Goal: Task Accomplishment & Management: Complete application form

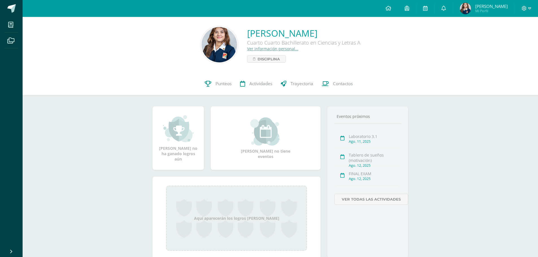
click at [17, 50] on ul "Mis cursos Archivos" at bounding box center [11, 131] width 23 height 228
click at [10, 39] on icon at bounding box center [10, 41] width 7 height 6
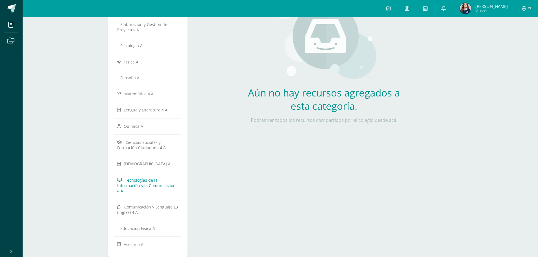
scroll to position [94, 0]
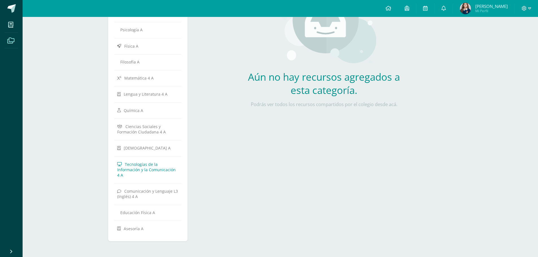
click at [144, 168] on span "Tecnologías de la Información y la Comunicación 4 A" at bounding box center [146, 170] width 58 height 16
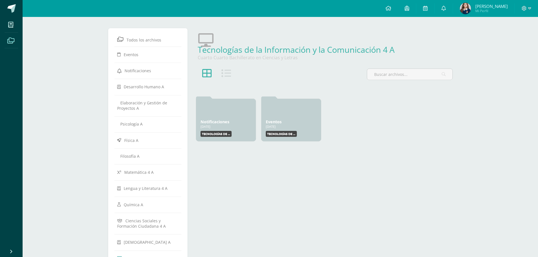
click at [18, 37] on link "Archivos" at bounding box center [12, 41] width 14 height 16
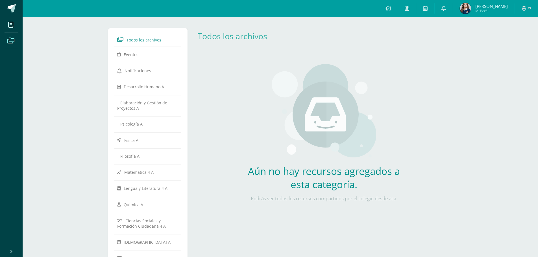
click at [18, 40] on link "Archivos" at bounding box center [12, 41] width 14 height 16
click at [14, 34] on span at bounding box center [11, 40] width 13 height 13
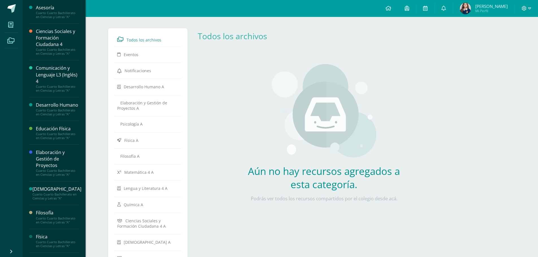
click at [10, 24] on icon at bounding box center [10, 25] width 5 height 6
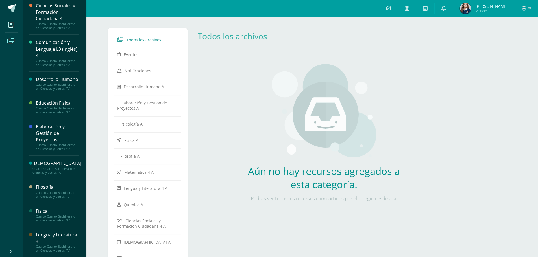
scroll to position [141, 0]
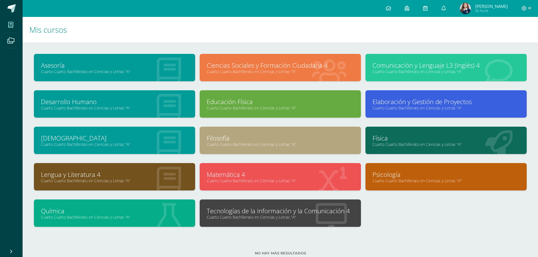
click at [310, 223] on div at bounding box center [331, 214] width 59 height 38
click at [326, 198] on div "Matemática 4 Cuarto Cuarto Bachillerato en Ciencias y Letras "A"" at bounding box center [281, 181] width 166 height 36
click at [276, 218] on link "Cuarto Cuarto Bachillerato en Ciencias y Letras "A"" at bounding box center [280, 217] width 147 height 5
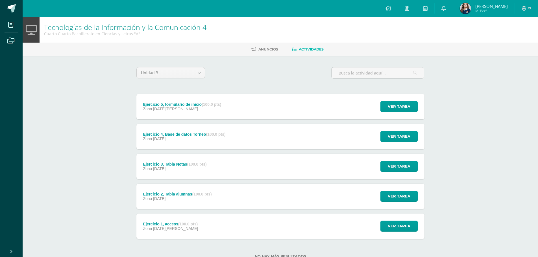
click at [296, 111] on div "Ejercicio 5, formulario de inicio (100.0 pts) Zona [DATE][PERSON_NAME] Ver tare…" at bounding box center [280, 106] width 288 height 25
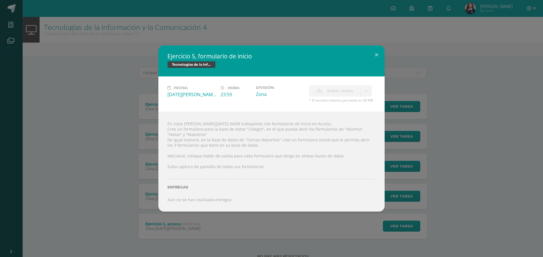
click at [354, 84] on div "Fecha: [DATE][PERSON_NAME] Hora: 23:59 División: Zona" at bounding box center [271, 94] width 226 height 35
drag, startPoint x: 354, startPoint y: 84, endPoint x: 348, endPoint y: 91, distance: 9.2
click at [354, 87] on div "Fecha: [DATE][PERSON_NAME] Hora: 23:59 División: Zona" at bounding box center [271, 94] width 226 height 35
click at [347, 91] on span "Subir tarea" at bounding box center [340, 91] width 26 height 10
drag, startPoint x: 342, startPoint y: 89, endPoint x: 333, endPoint y: 95, distance: 11.3
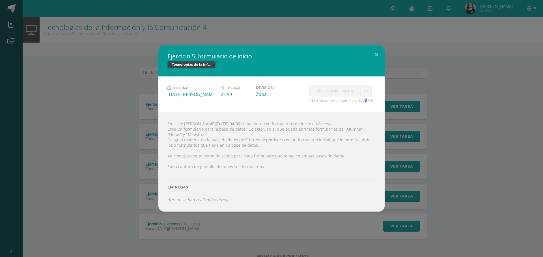
click at [341, 89] on span "Subir tarea" at bounding box center [340, 91] width 26 height 10
click at [103, 114] on div "Ejercicio 5, formulario de inicio Tecnologías de la Información y la Comunicaci…" at bounding box center [271, 128] width 538 height 166
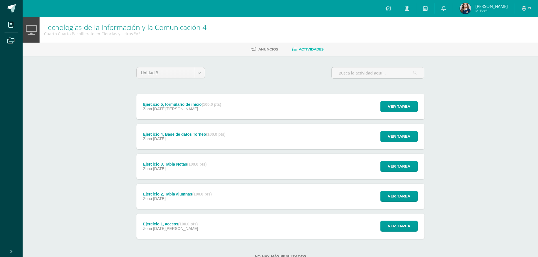
click at [203, 137] on div "Zona 28 de Julio" at bounding box center [184, 139] width 83 height 5
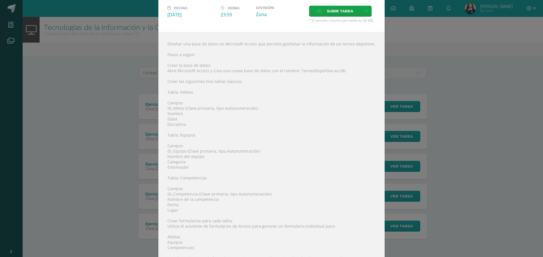
scroll to position [113, 0]
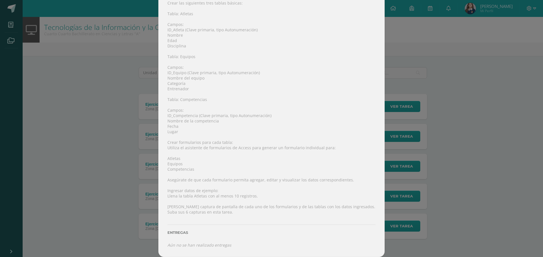
click at [447, 117] on div "Ejercicio 4, Base de datos Torneo Tecnologías de la Información y la Comunicaci…" at bounding box center [271, 72] width 538 height 370
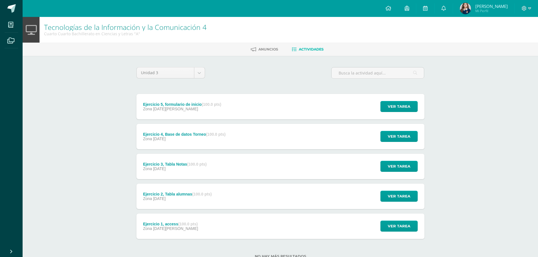
click at [284, 166] on div "Ejercicio 3, Tabla Notas (100.0 pts) Zona 28 de Julio Ver tarea Ejercicio 3, Ta…" at bounding box center [280, 166] width 288 height 25
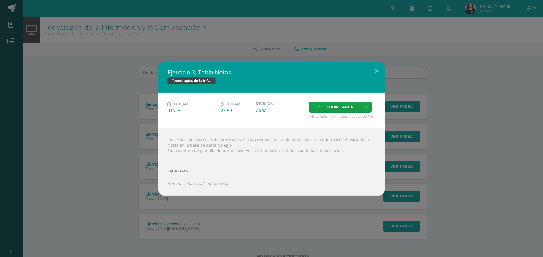
click at [238, 201] on div "Ejercicio 3, Tabla Notas Tecnologías de la Información y la Comunicación 4 Fech…" at bounding box center [271, 128] width 543 height 257
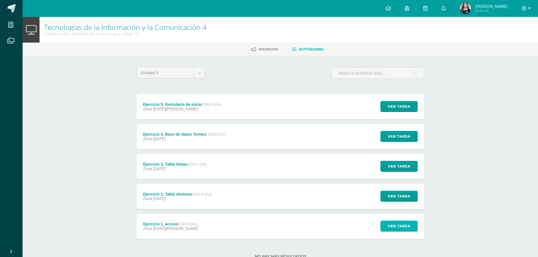
click at [392, 224] on span "Ver tarea" at bounding box center [399, 226] width 23 height 10
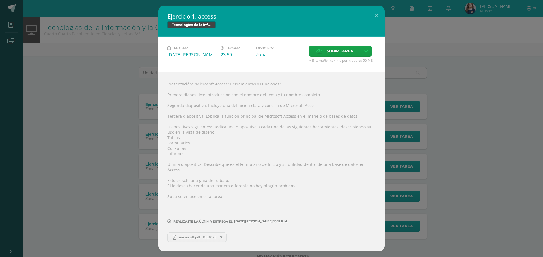
click at [159, 214] on div "Presentación: "Microsoft Access: Herramientas y Funciones". Primera diapositiva…" at bounding box center [271, 161] width 226 height 179
click at [112, 211] on div "Ejercicio 1, access Tecnologías de la Información y la Comunicación 4 Fecha: [D…" at bounding box center [271, 129] width 538 height 246
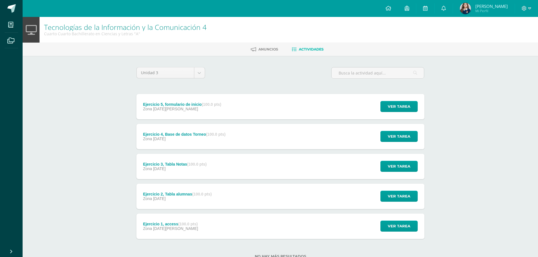
click at [222, 195] on div "Ejercicio 2, Tabla alumnas (100.0 pts) Zona [DATE] Ver tarea Ejercicio 2, Tabla…" at bounding box center [280, 196] width 288 height 25
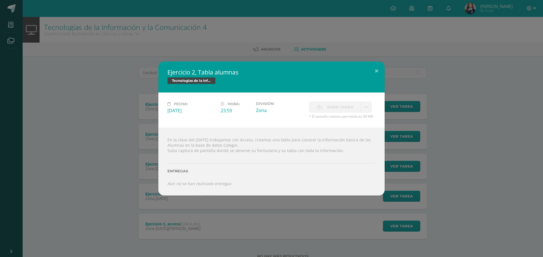
click at [321, 103] on label "Subir tarea" at bounding box center [334, 107] width 51 height 11
click at [307, 142] on div "En la clase del 14 de julio trabajamos con Access, creamos una tabla para conoc…" at bounding box center [271, 162] width 226 height 68
click at [437, 138] on div "Ejercicio 2, Tabla alumnas Tecnologías de la Información y la Comunicación 4 Fe…" at bounding box center [271, 129] width 538 height 134
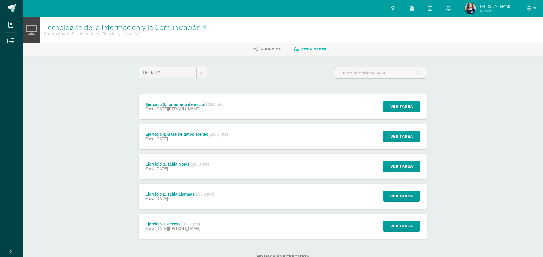
click at [288, 139] on div "Ejercicio 4, Base de datos Torneo (100.0 pts) Zona 28 de Julio Ver tarea Ejerci…" at bounding box center [282, 136] width 288 height 25
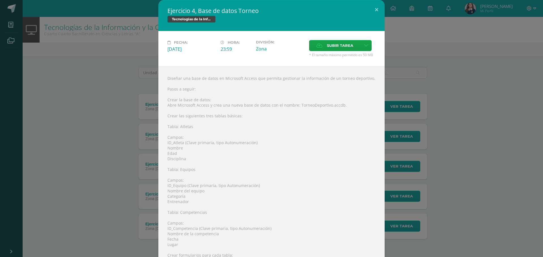
click at [435, 70] on div "Ejercicio 4, Base de datos Torneo Tecnologías de la Información y la Comunicaci…" at bounding box center [271, 185] width 538 height 370
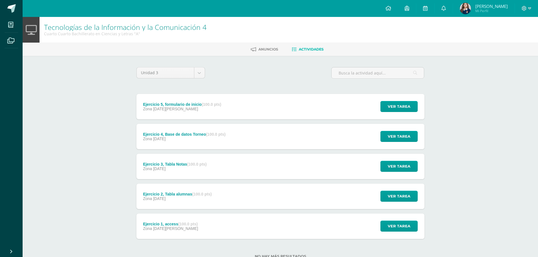
click at [341, 112] on div "Ejercicio 5, formulario de inicio (100.0 pts) Zona [DATE][PERSON_NAME] Ver tare…" at bounding box center [280, 106] width 288 height 25
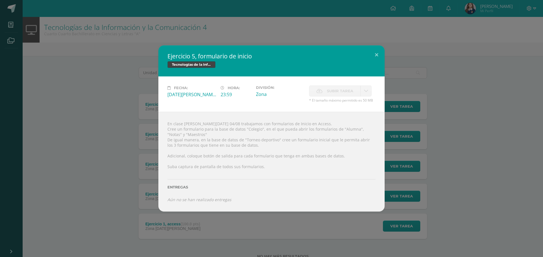
click at [503, 144] on div "Ejercicio 5, formulario de inicio Tecnologías de la Información y la Comunicaci…" at bounding box center [271, 128] width 538 height 166
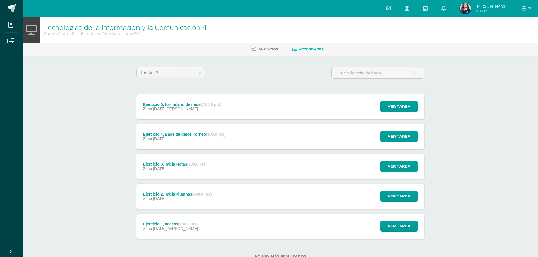
click at [227, 185] on div "Ejercicio 2, Tabla alumnas (100.0 pts) Zona [DATE] Ver tarea Ejercicio 2, Tabla…" at bounding box center [280, 196] width 288 height 25
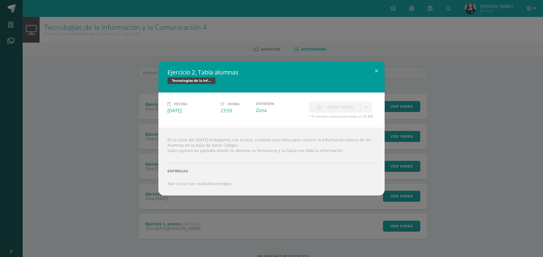
click at [214, 205] on div "Ejercicio 2, Tabla alumnas Tecnologías de la Información y la Comunicación 4 Fe…" at bounding box center [271, 128] width 543 height 257
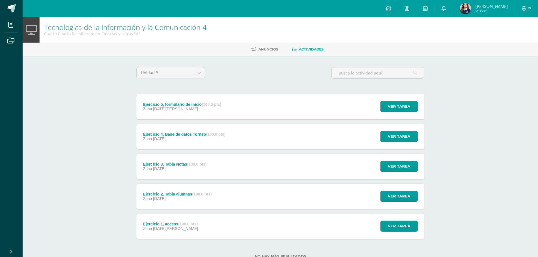
click at [213, 106] on strong "(100.0 pts)" at bounding box center [211, 104] width 19 height 5
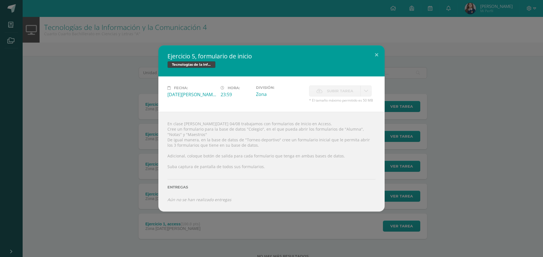
click at [299, 228] on div "Ejercicio 5, formulario de inicio Tecnologías de la Información y la Comunicaci…" at bounding box center [271, 128] width 543 height 257
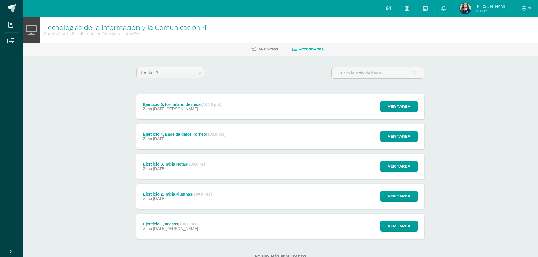
click at [270, 144] on div "Ejercicio 4, Base de datos Torneo (100.0 pts) Zona 28 de Julio Ver tarea Ejerci…" at bounding box center [280, 136] width 288 height 25
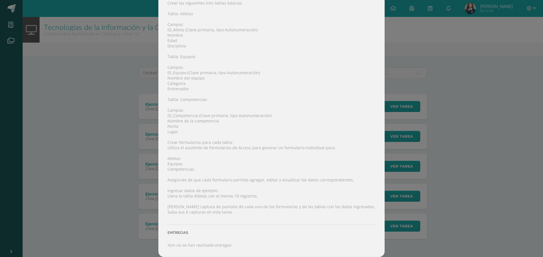
drag, startPoint x: 225, startPoint y: 256, endPoint x: 226, endPoint y: 259, distance: 3.4
click at [226, 257] on html "Ejercicio 4, Base de datos Torneo Tecnologías de la Información y la Comunicaci…" at bounding box center [271, 138] width 543 height 277
drag, startPoint x: 165, startPoint y: 116, endPoint x: 196, endPoint y: 115, distance: 30.5
click at [196, 115] on div "Diseñar una base de datos en Microsoft Access que permita gestionar la informac…" at bounding box center [271, 105] width 226 height 304
copy div "ID_Competencia"
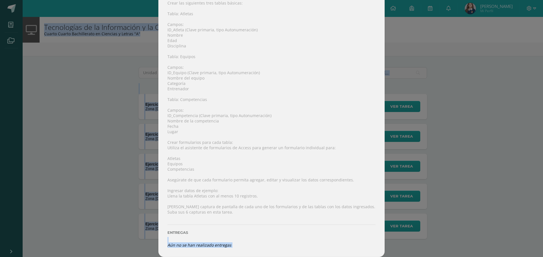
drag, startPoint x: 367, startPoint y: 263, endPoint x: 370, endPoint y: 267, distance: 4.8
click at [370, 257] on html "Ejercicio 4, Base de datos Torneo Tecnologías de la Información y la Comunicaci…" at bounding box center [271, 138] width 543 height 277
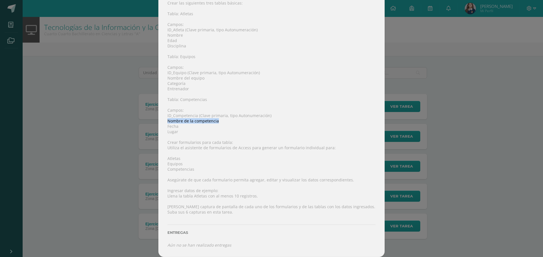
drag, startPoint x: 165, startPoint y: 122, endPoint x: 216, endPoint y: 121, distance: 50.9
click at [216, 121] on div "Diseñar una base de datos en Microsoft Access que permita gestionar la informac…" at bounding box center [271, 105] width 226 height 304
copy div "Nombre de la competencia"
drag, startPoint x: 166, startPoint y: 126, endPoint x: 180, endPoint y: 126, distance: 13.6
click at [180, 126] on div "Diseñar una base de datos en Microsoft Access que permita gestionar la informac…" at bounding box center [271, 105] width 226 height 304
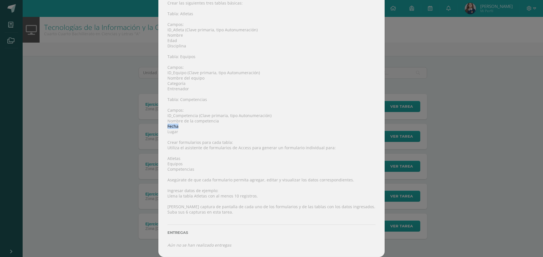
copy div "Fecha"
drag, startPoint x: 167, startPoint y: 121, endPoint x: 170, endPoint y: 118, distance: 4.0
click at [170, 118] on div "Diseñar una base de datos en Microsoft Access que permita gestionar la informac…" at bounding box center [271, 105] width 226 height 304
drag, startPoint x: 165, startPoint y: 120, endPoint x: 214, endPoint y: 122, distance: 48.4
click at [214, 122] on div "Diseñar una base de datos en Microsoft Access que permita gestionar la informac…" at bounding box center [271, 105] width 226 height 304
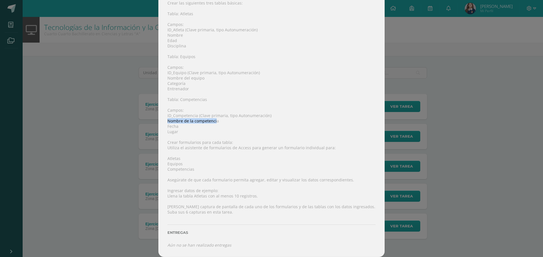
copy div "Nombre de la competenci"
drag, startPoint x: 177, startPoint y: 128, endPoint x: 166, endPoint y: 127, distance: 11.6
click at [166, 127] on div "Diseñar una base de datos en Microsoft Access que permita gestionar la informac…" at bounding box center [271, 105] width 226 height 304
copy div "Fecha"
drag, startPoint x: 174, startPoint y: 131, endPoint x: 165, endPoint y: 132, distance: 9.1
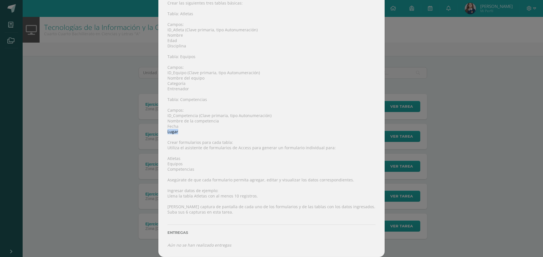
click at [165, 132] on div "Diseñar una base de datos en Microsoft Access que permita gestionar la informac…" at bounding box center [271, 105] width 226 height 304
copy div "Lugar"
click at [411, 101] on div "Ejercicio 4, Base de datos Torneo Tecnologías de la Información y la Comunicaci…" at bounding box center [271, 72] width 538 height 370
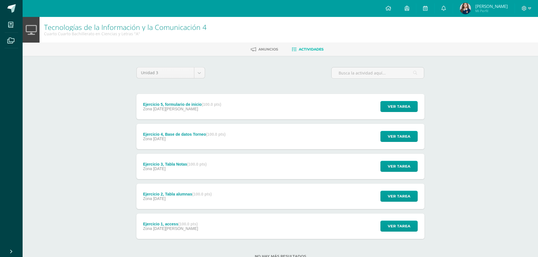
click at [212, 123] on div "Ejercicio 5, formulario de inicio (100.0 pts) Zona 04 de Agosto Ver tarea Ejerc…" at bounding box center [280, 166] width 288 height 145
click at [213, 106] on strong "(100.0 pts)" at bounding box center [211, 104] width 19 height 5
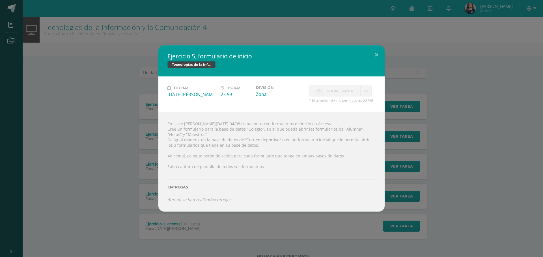
click at [387, 53] on div "Ejercicio 5, formulario de inicio Tecnologías de la Información y la Comunicaci…" at bounding box center [271, 128] width 538 height 166
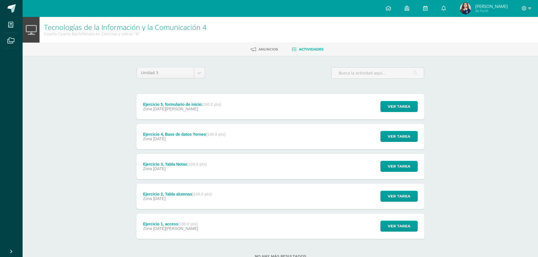
click at [248, 116] on div "Ejercicio 5, formulario de inicio (100.0 pts) Zona 04 de Agosto Ver tarea Ejerc…" at bounding box center [280, 106] width 288 height 25
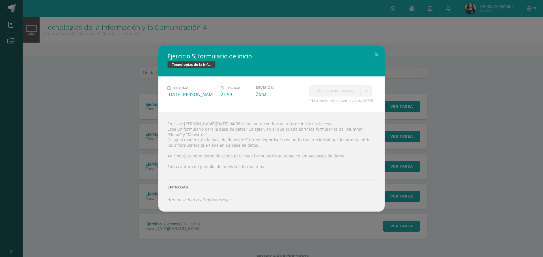
click at [487, 174] on div "Ejercicio 5, formulario de inicio Tecnologías de la Información y la Comunicaci…" at bounding box center [271, 128] width 538 height 166
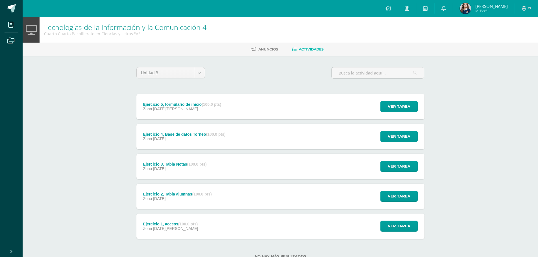
click at [258, 140] on div "Ejercicio 4, Base de datos Torneo (100.0 pts) Zona 28 de Julio Ver tarea Ejerci…" at bounding box center [280, 136] width 288 height 25
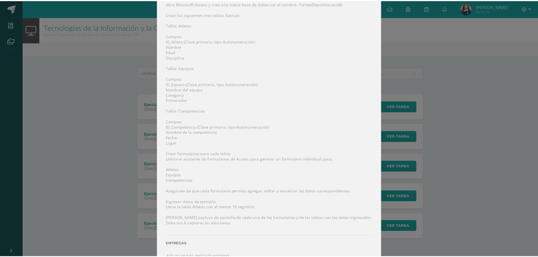
scroll to position [113, 0]
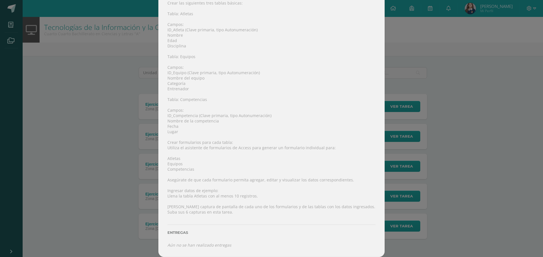
click at [400, 12] on div "Ejercicio 4, Base de datos Torneo Tecnologías de la Información y la Comunicaci…" at bounding box center [271, 72] width 538 height 370
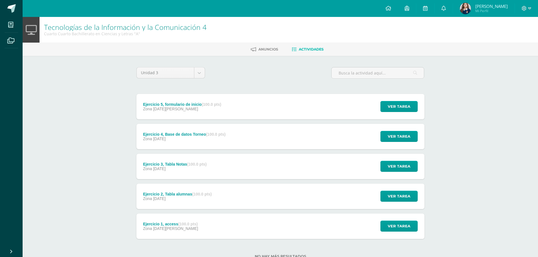
click at [195, 109] on div "Zona [DATE][PERSON_NAME]" at bounding box center [182, 109] width 78 height 5
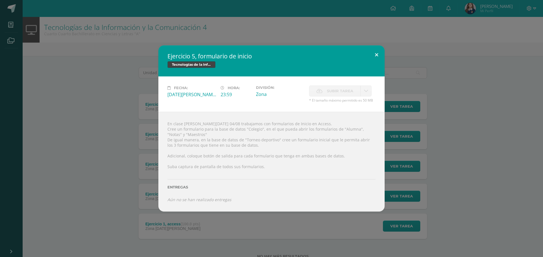
click at [381, 50] on button at bounding box center [376, 54] width 16 height 19
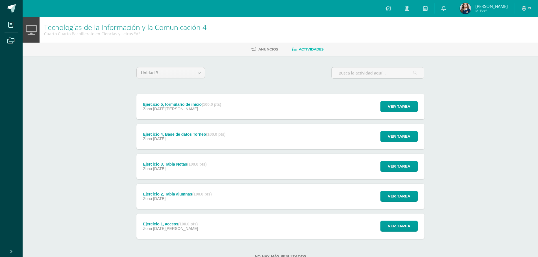
click at [238, 106] on div "Ejercicio 5, formulario de inicio (100.0 pts) Zona [DATE][PERSON_NAME] Ver tare…" at bounding box center [280, 106] width 288 height 25
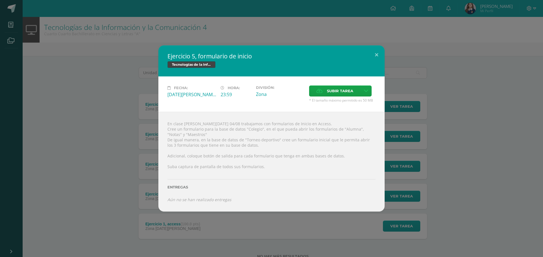
click at [403, 178] on div "Ejercicio 5, formulario de inicio Tecnologías de la Información y la Comunicaci…" at bounding box center [271, 128] width 538 height 166
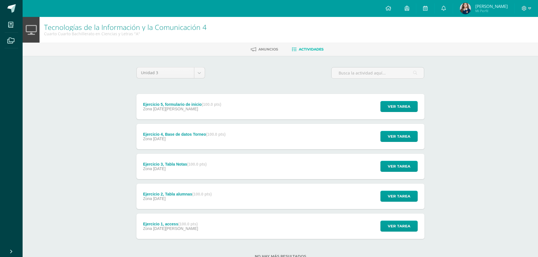
click at [279, 203] on div "Ejercicio 2, Tabla alumnas (100.0 pts) Zona 28 de Julio Ver tarea Ejercicio 2, …" at bounding box center [280, 196] width 288 height 25
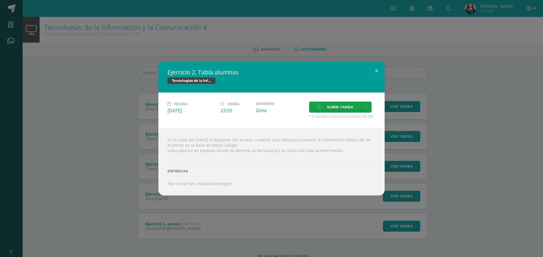
click at [251, 205] on div "Ejercicio 2, Tabla alumnas Tecnologías de la Información y la Comunicación 4 Fe…" at bounding box center [271, 128] width 543 height 257
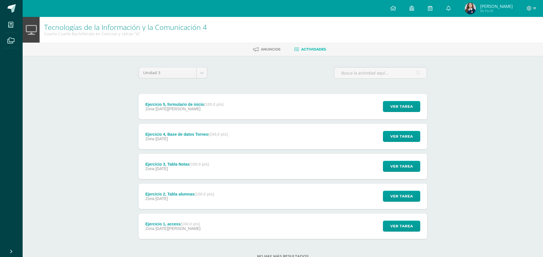
click at [218, 220] on div "Ejercicio 2, Tabla alumnas Tecnologías de la Información y la Comunicación 4 Fe…" at bounding box center [271, 128] width 543 height 257
click at [195, 169] on div "Zona 28 de Julio" at bounding box center [175, 169] width 64 height 5
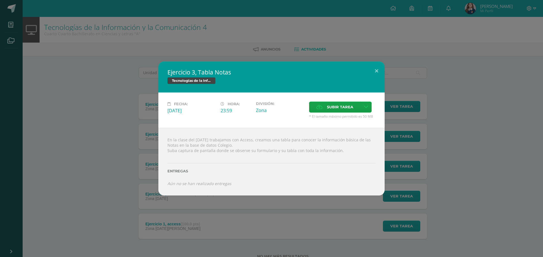
click at [393, 190] on div "Ejercicio 3, Tabla Notas Tecnologías de la Información y la Comunicación 4 Fech…" at bounding box center [271, 129] width 538 height 134
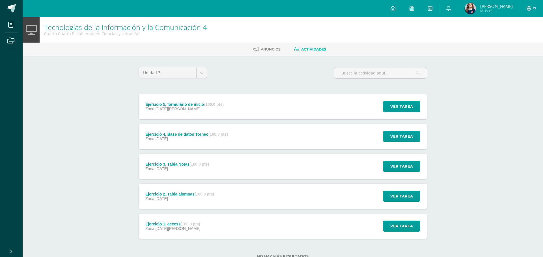
click at [273, 238] on div "Ejercicio 3, Tabla Notas Tecnologías de la Información y la Comunicación 4 Fech…" at bounding box center [271, 128] width 543 height 257
click at [263, 227] on div "Ejercicio 1, access (100.0 pts) Zona 07 de Julio Ver tarea Ejercicio 1, access …" at bounding box center [280, 226] width 288 height 25
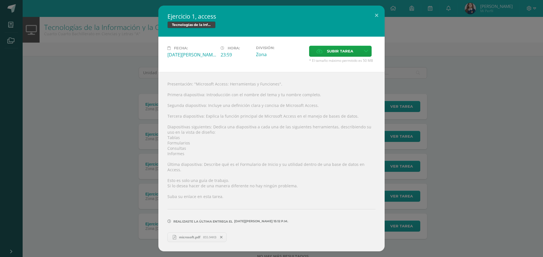
click at [391, 122] on div "Ejercicio 1, access Tecnologías de la Información y la Comunicación 4 Fecha: Lu…" at bounding box center [271, 129] width 538 height 246
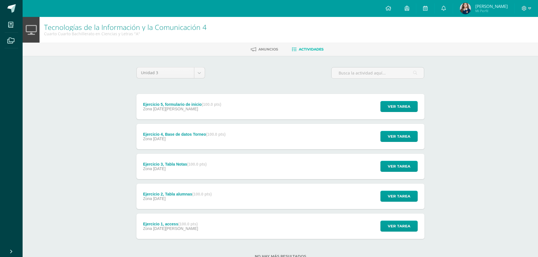
click at [199, 197] on div "Zona 28 de Julio" at bounding box center [177, 199] width 69 height 5
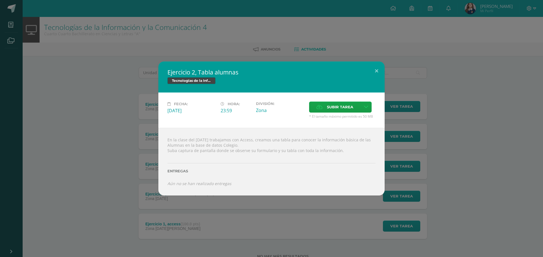
click at [440, 100] on div "Ejercicio 2, Tabla alumnas Tecnologías de la Información y la Comunicación 4 Fe…" at bounding box center [271, 129] width 538 height 134
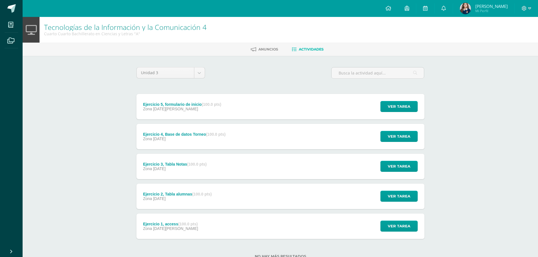
click at [238, 169] on div "Ejercicio 3, Tabla Notas (100.0 pts) Zona 28 de Julio Ver tarea Ejercicio 3, Ta…" at bounding box center [280, 166] width 288 height 25
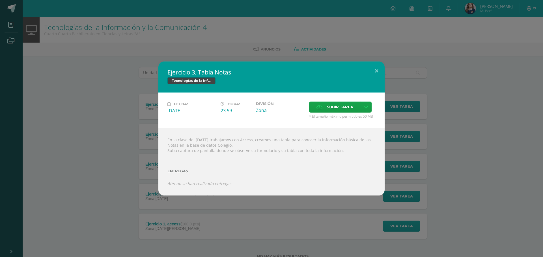
click at [229, 215] on div "Ejercicio 3, Tabla Notas Tecnologías de la Información y la Comunicación 4 Fech…" at bounding box center [271, 128] width 543 height 257
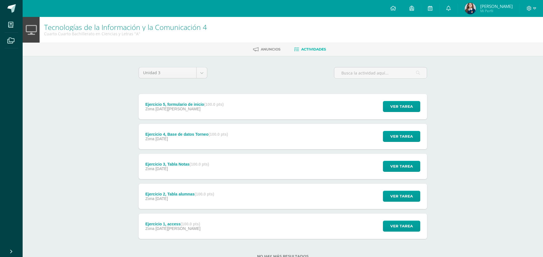
click at [237, 195] on div "Ejercicio 3, Tabla Notas Tecnologías de la Información y la Comunicación 4 Fech…" at bounding box center [271, 129] width 538 height 134
click at [245, 197] on div "Ejercicio 2, Tabla alumnas (100.0 pts) Zona 28 de Julio Ver tarea Ejercicio 2, …" at bounding box center [280, 196] width 288 height 25
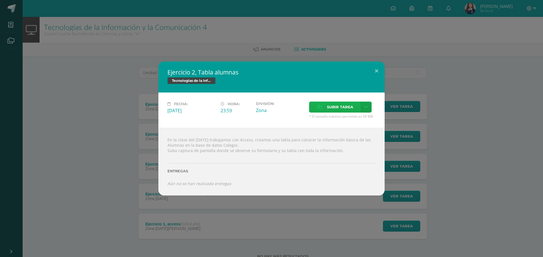
click at [358, 107] on label "Subir tarea" at bounding box center [334, 107] width 51 height 11
click at [0, 0] on input "Subir tarea" at bounding box center [0, 0] width 0 height 0
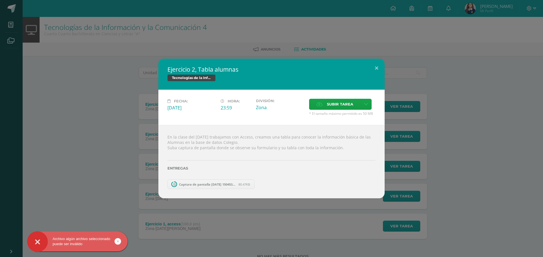
click at [211, 185] on span "Captura de pantalla 2025-08-11 150453.png" at bounding box center [207, 185] width 62 height 4
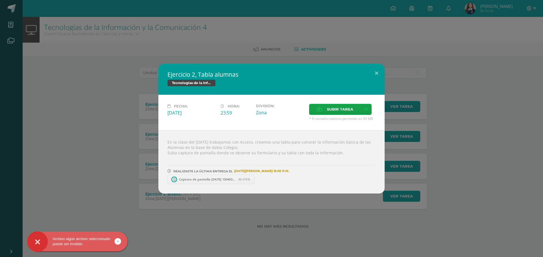
click at [205, 181] on span "Captura de pantalla 2025-08-11 150453.png" at bounding box center [207, 179] width 62 height 4
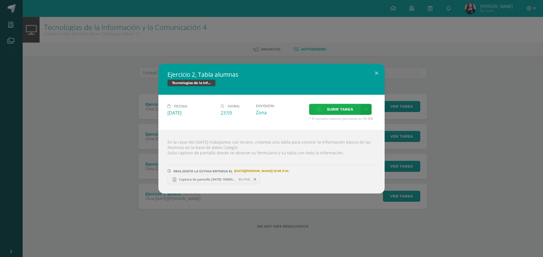
click at [342, 111] on span "Subir tarea" at bounding box center [340, 109] width 26 height 10
click at [0, 0] on input "Subir tarea" at bounding box center [0, 0] width 0 height 0
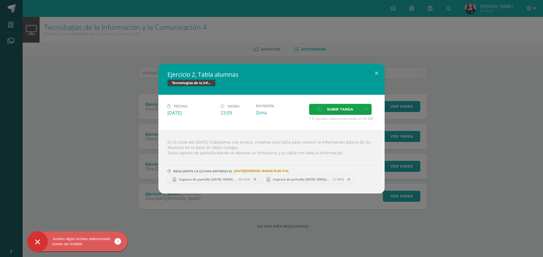
drag, startPoint x: 441, startPoint y: 67, endPoint x: 437, endPoint y: 67, distance: 4.2
click at [441, 67] on div "Ejercicio 2, Tabla alumnas Tecnologías de la Información y la Comunicación 4 Fe…" at bounding box center [271, 129] width 538 height 130
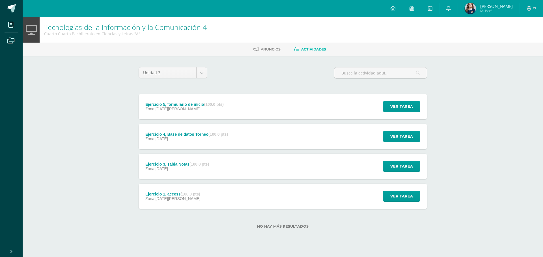
click at [238, 102] on div "Ejercicio 5, formulario de inicio (100.0 pts) Zona 04 de Agosto Ver tarea Ejerc…" at bounding box center [282, 106] width 288 height 25
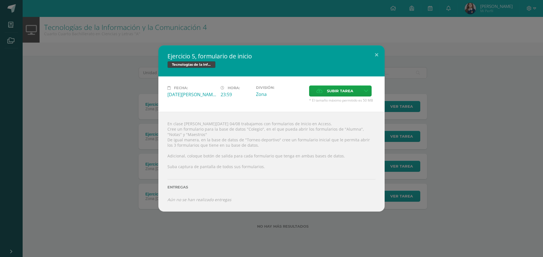
click at [284, 226] on div "Ejercicio 5, formulario de inicio Tecnologías de la Información y la Comunicaci…" at bounding box center [271, 128] width 543 height 257
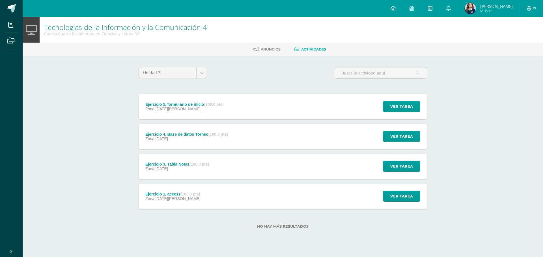
click at [235, 131] on div "Ejercicio 4, Base de datos Torneo (100.0 pts) Zona 28 de Julio" at bounding box center [186, 136] width 96 height 25
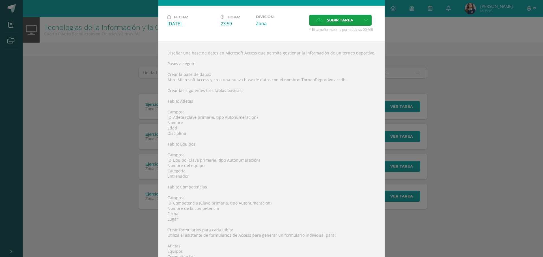
scroll to position [113, 0]
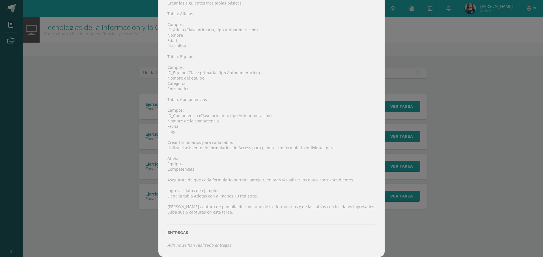
click at [420, 99] on div "Ejercicio 4, Base de datos Torneo Tecnologías de la Información y la Comunicaci…" at bounding box center [271, 72] width 538 height 370
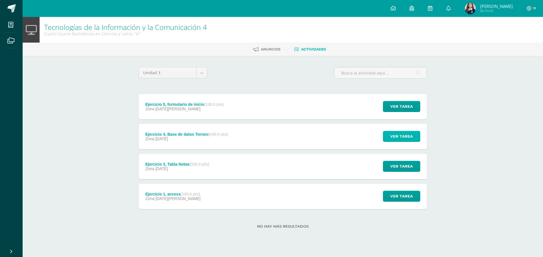
click at [397, 136] on span "Ver tarea" at bounding box center [401, 136] width 23 height 10
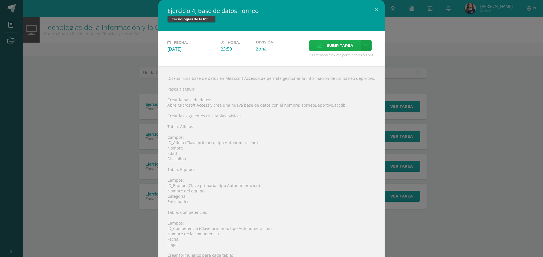
click at [345, 49] on span "Subir tarea" at bounding box center [340, 45] width 26 height 10
click at [0, 0] on input "Subir tarea" at bounding box center [0, 0] width 0 height 0
click at [327, 44] on span "Subir tarea" at bounding box center [340, 45] width 26 height 10
click at [0, 0] on input "Subir tarea" at bounding box center [0, 0] width 0 height 0
click at [322, 48] on label "Subir tarea" at bounding box center [334, 45] width 51 height 11
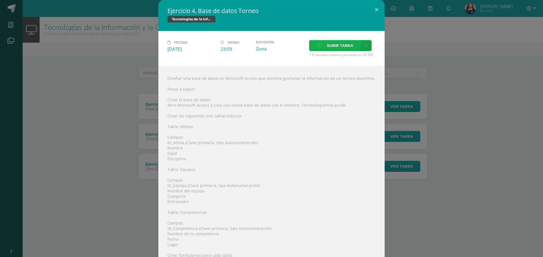
click at [0, 0] on input "Subir tarea" at bounding box center [0, 0] width 0 height 0
click at [338, 50] on span "Subir tarea" at bounding box center [340, 45] width 26 height 10
click at [0, 0] on input "Subir tarea" at bounding box center [0, 0] width 0 height 0
click at [333, 49] on span "Subir tarea" at bounding box center [340, 45] width 26 height 10
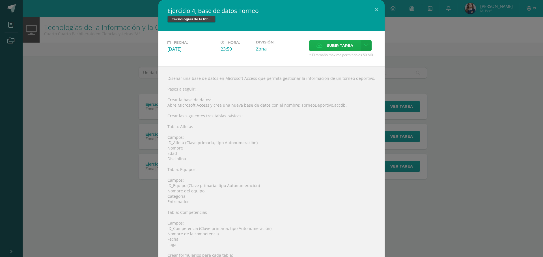
click at [0, 0] on input "Subir tarea" at bounding box center [0, 0] width 0 height 0
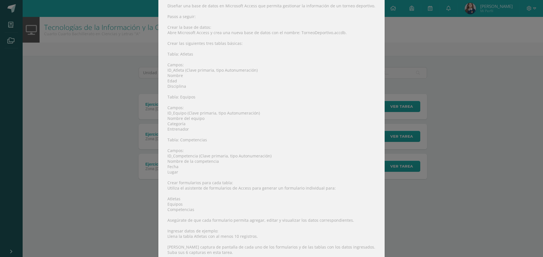
scroll to position [131, 0]
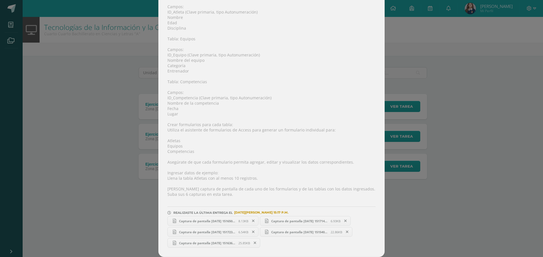
click at [214, 220] on span "Captura de pantalla 2025-08-11 151650.png" at bounding box center [207, 221] width 62 height 4
click at [273, 222] on span "Captura de pantalla 2025-08-11 151714.png" at bounding box center [299, 221] width 62 height 4
click at [188, 235] on link "Captura de pantalla 2025-08-11 151723.png 6.54KB" at bounding box center [212, 232] width 91 height 10
click at [290, 236] on link "Captura de pantalla 2025-08-11 151540.png 22.86KB" at bounding box center [306, 232] width 93 height 10
click at [214, 240] on link "Captura de pantalla 2025-08-11 151636.png 25.85KB" at bounding box center [213, 243] width 93 height 10
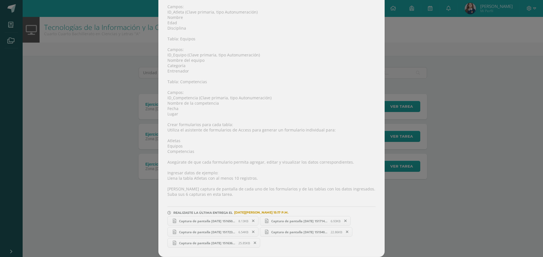
click at [209, 223] on span "Captura de pantalla 2025-08-11 151650.png" at bounding box center [207, 221] width 62 height 4
click at [270, 224] on link "Captura de pantalla 2025-08-11 151714.png 6.93KB" at bounding box center [305, 221] width 91 height 10
click at [248, 222] on span at bounding box center [253, 221] width 10 height 6
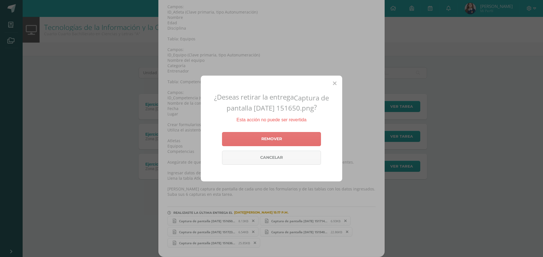
click at [281, 144] on link "Remover" at bounding box center [271, 139] width 99 height 14
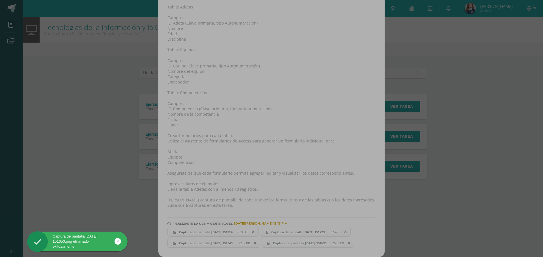
scroll to position [120, 0]
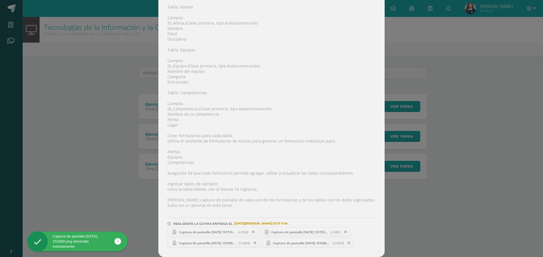
click at [248, 231] on span at bounding box center [253, 232] width 10 height 6
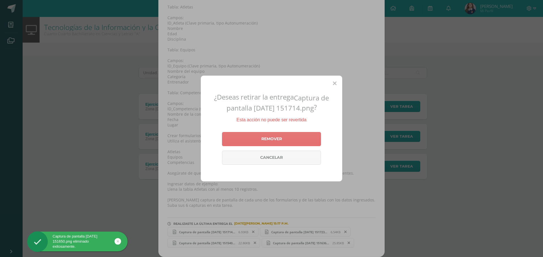
click at [275, 141] on link "Remover" at bounding box center [271, 139] width 99 height 14
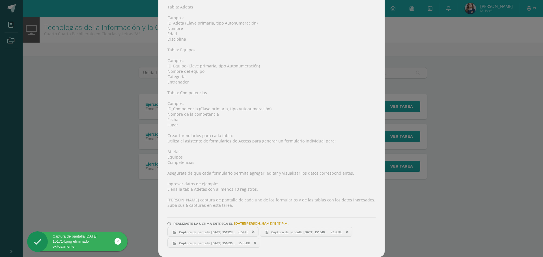
click at [251, 242] on span at bounding box center [255, 243] width 10 height 6
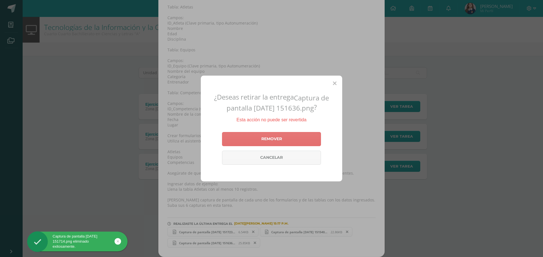
click at [296, 142] on link "Remover" at bounding box center [271, 139] width 99 height 14
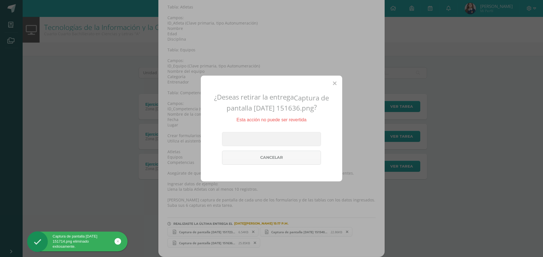
scroll to position [109, 0]
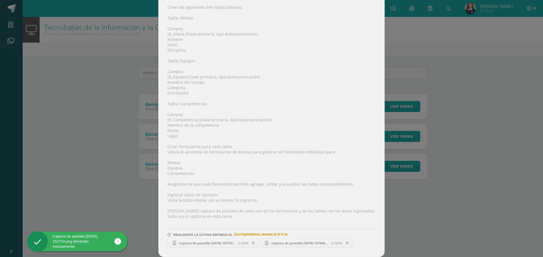
click at [252, 243] on icon at bounding box center [253, 243] width 3 height 4
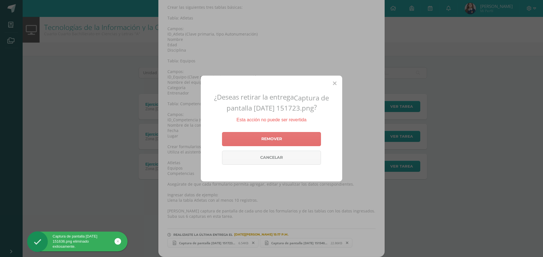
click at [270, 143] on link "Remover" at bounding box center [271, 139] width 99 height 14
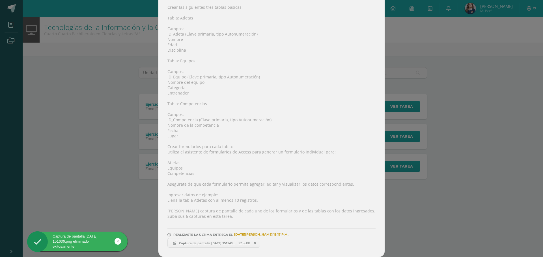
click at [255, 243] on span at bounding box center [255, 243] width 10 height 6
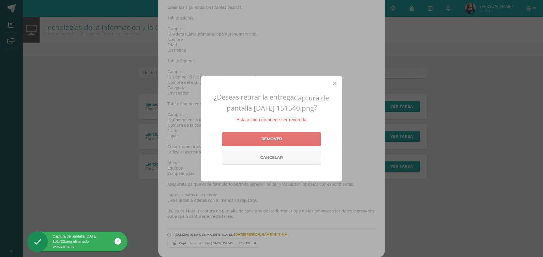
click at [308, 139] on link "Remover" at bounding box center [271, 139] width 99 height 14
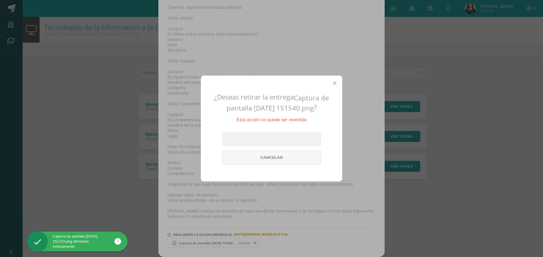
scroll to position [102, 0]
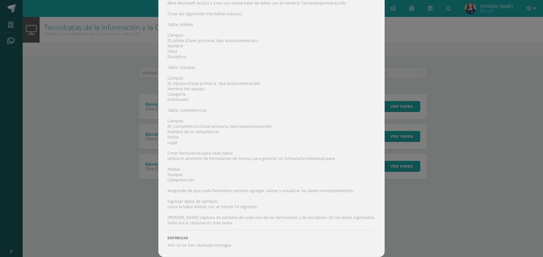
click at [62, 159] on div "Ejercicio 4, Base de datos Torneo Tecnologías de la Información y la Comunicaci…" at bounding box center [271, 78] width 538 height 360
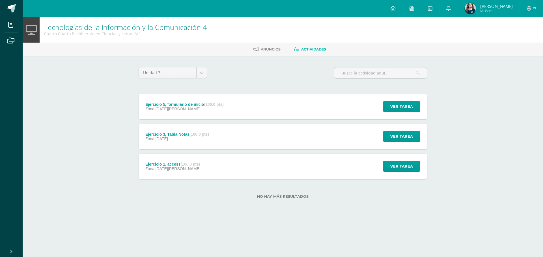
click at [358, 137] on div "Ejercicio 3, Tabla Notas (100.0 pts) Zona 28 de Julio Ver tarea Ejercicio 3, Ta…" at bounding box center [282, 136] width 288 height 25
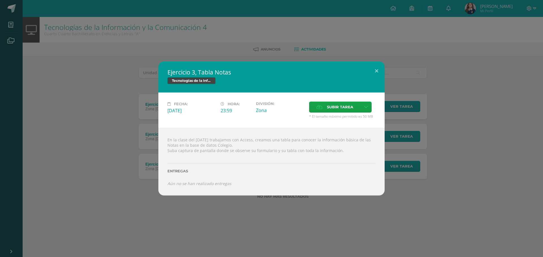
click at [138, 102] on div "Ejercicio 3, Tabla Notas Tecnologías de la Información y la Comunicación 4 Fech…" at bounding box center [271, 129] width 538 height 134
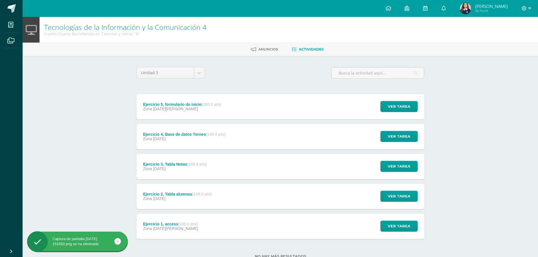
click at [242, 140] on div "Ejercicio 4, Base de datos Torneo (100.0 pts) Zona [DATE] Ver tarea Ejercicio 4…" at bounding box center [280, 136] width 288 height 25
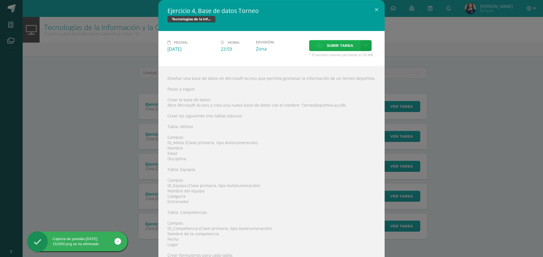
click at [333, 45] on span "Subir tarea" at bounding box center [340, 45] width 26 height 10
click at [0, 0] on input "Subir tarea" at bounding box center [0, 0] width 0 height 0
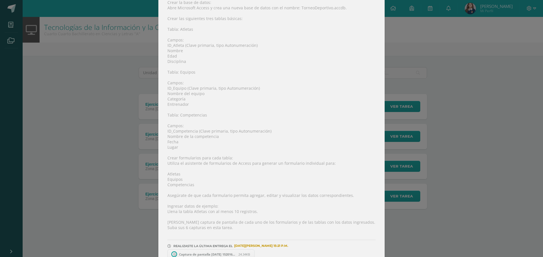
scroll to position [109, 0]
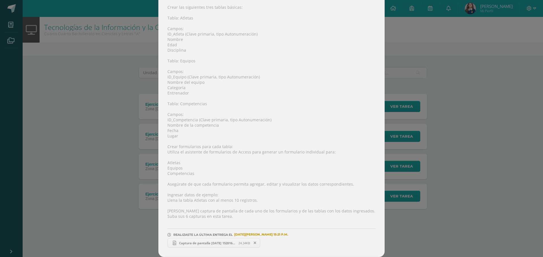
click at [255, 243] on span at bounding box center [255, 243] width 10 height 6
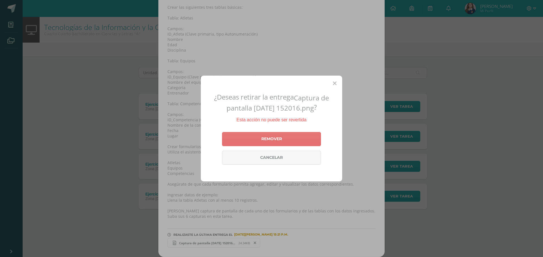
click at [301, 136] on link "Remover" at bounding box center [271, 139] width 99 height 14
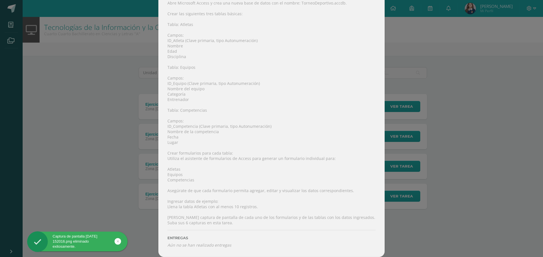
scroll to position [0, 0]
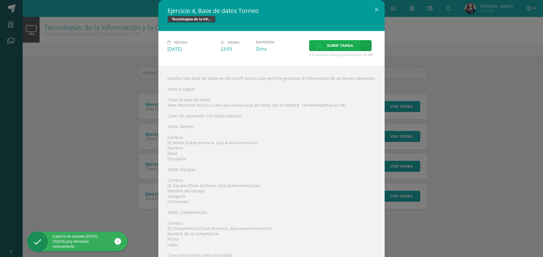
click at [320, 40] on div "Fecha: Lunes 28 de Julio Hora: 23:59 División: Zona" at bounding box center [271, 48] width 226 height 35
click at [319, 40] on label "Subir tarea" at bounding box center [334, 45] width 51 height 11
click at [0, 0] on input "Subir tarea" at bounding box center [0, 0] width 0 height 0
click at [349, 47] on span "Subir tarea" at bounding box center [340, 45] width 26 height 10
click at [0, 0] on input "Subir tarea" at bounding box center [0, 0] width 0 height 0
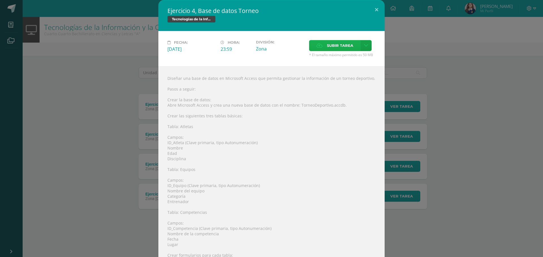
click at [332, 41] on span "Subir tarea" at bounding box center [340, 45] width 26 height 10
click at [0, 0] on input "Subir tarea" at bounding box center [0, 0] width 0 height 0
click at [319, 49] on label "Subir tarea" at bounding box center [334, 45] width 51 height 11
click at [0, 0] on input "Subir tarea" at bounding box center [0, 0] width 0 height 0
click at [344, 51] on label "Subir tarea" at bounding box center [334, 45] width 51 height 11
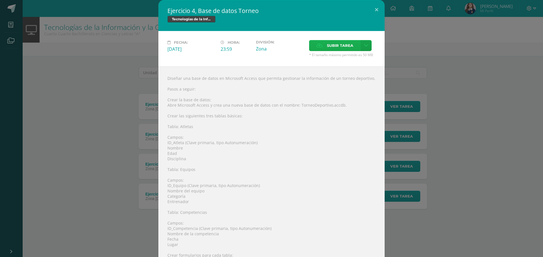
click at [0, 0] on input "Subir tarea" at bounding box center [0, 0] width 0 height 0
click at [324, 47] on label "Subir tarea" at bounding box center [334, 45] width 51 height 11
click at [0, 0] on input "Subir tarea" at bounding box center [0, 0] width 0 height 0
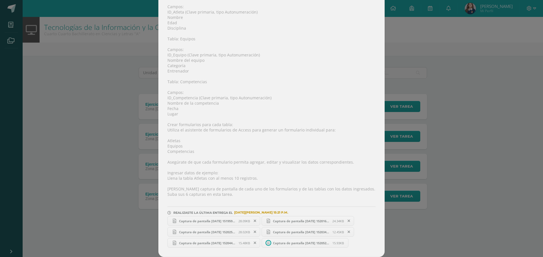
click at [448, 145] on div "Ejercicio 4, Base de datos Torneo Tecnologías de la Información y la Comunicaci…" at bounding box center [271, 63] width 538 height 388
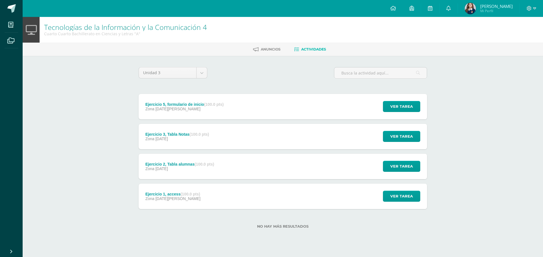
click at [244, 135] on div "Ejercicio 3, Tabla Notas (100.0 pts) Zona 28 de Julio Ver tarea Ejercicio 3, Ta…" at bounding box center [282, 136] width 288 height 25
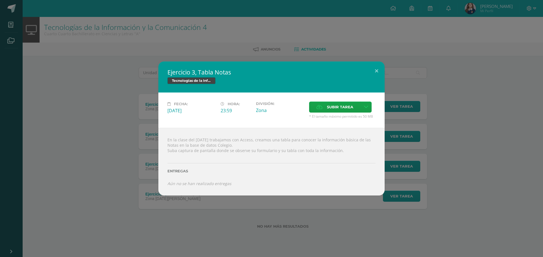
click at [309, 223] on div "Ejercicio 3, Tabla Notas Tecnologías de la Información y la Comunicación 4 Fech…" at bounding box center [271, 128] width 543 height 257
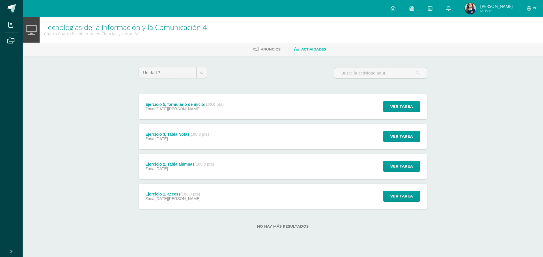
click at [277, 162] on div "Ejercicio 2, Tabla alumnas (100.0 pts) Zona [DATE] Ver tarea Ejercicio 2, Tabla…" at bounding box center [282, 166] width 288 height 25
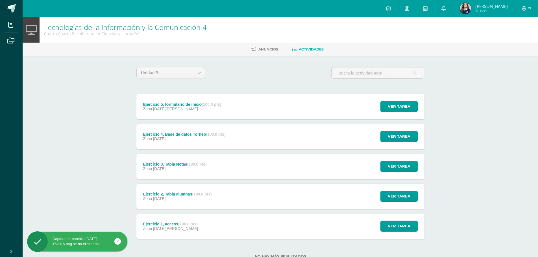
click at [258, 133] on div "Ejercicio 4, Base de datos Torneo (100.0 pts) Zona [DATE] Ver tarea Ejercicio 4…" at bounding box center [280, 136] width 288 height 25
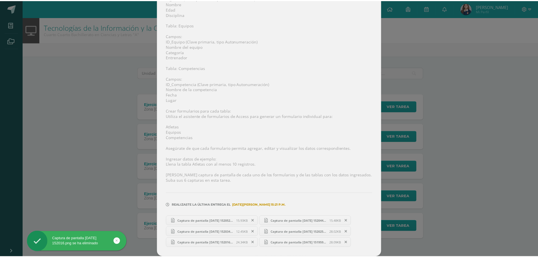
scroll to position [3, 0]
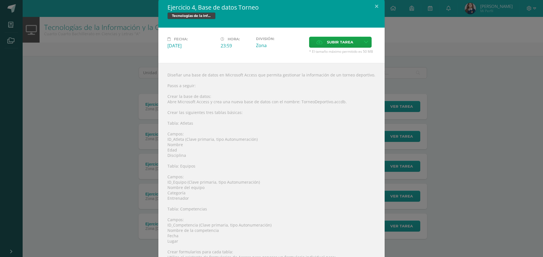
click at [482, 102] on div "Ejercicio 4, Base de datos Torneo Tecnologías de la Información y la Comunicaci…" at bounding box center [271, 198] width 538 height 402
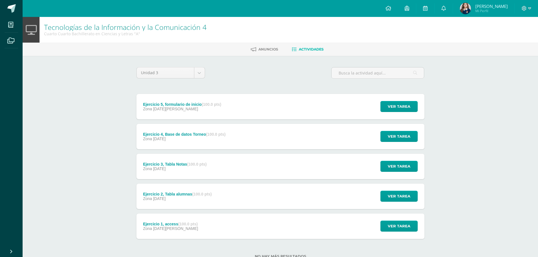
click at [220, 107] on div "Zona [DATE][PERSON_NAME]" at bounding box center [182, 109] width 78 height 5
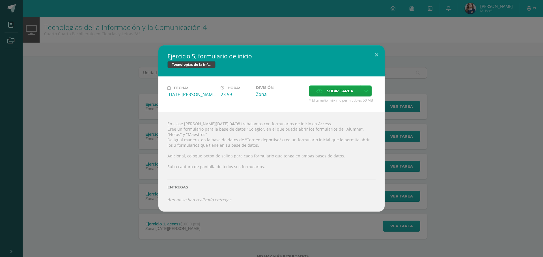
click at [222, 248] on div "Ejercicio 5, formulario de inicio Tecnologías de la Información y la Comunicaci…" at bounding box center [271, 128] width 543 height 257
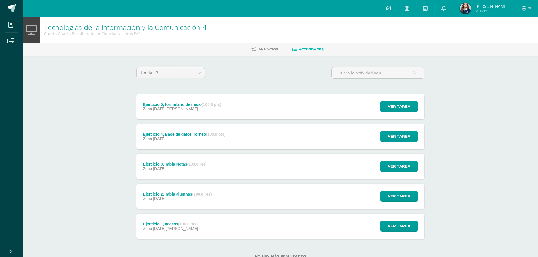
click at [113, 107] on div "Tecnologías de la Información y la Comunicación 4 Cuarto Cuarto Bachillerato en…" at bounding box center [281, 147] width 516 height 260
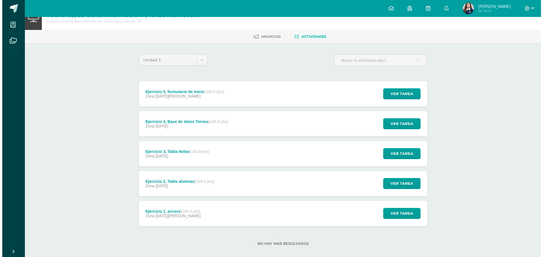
scroll to position [19, 0]
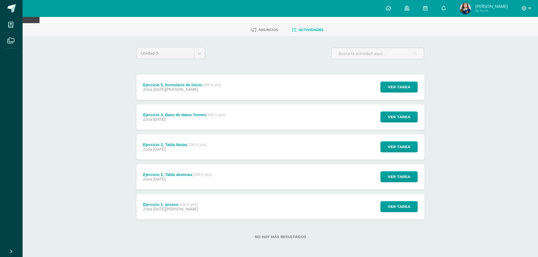
click at [202, 83] on div "Ejercicio 5, formulario de inicio (100.0 pts)" at bounding box center [182, 85] width 78 height 5
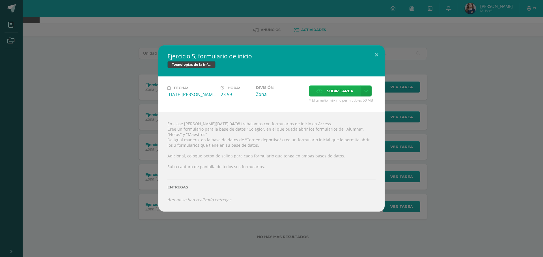
click at [344, 96] on span "Subir tarea" at bounding box center [340, 91] width 26 height 10
click at [0, 0] on input "Subir tarea" at bounding box center [0, 0] width 0 height 0
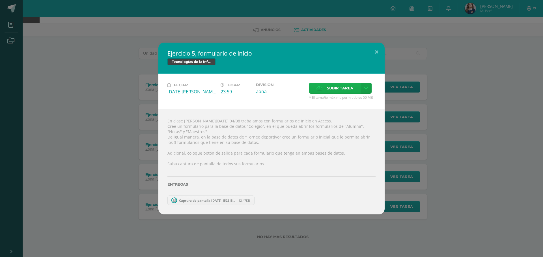
scroll to position [0, 0]
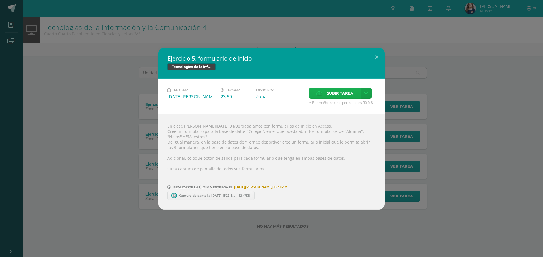
click at [346, 88] on span "Subir tarea" at bounding box center [340, 93] width 26 height 10
click at [0, 0] on input "Subir tarea" at bounding box center [0, 0] width 0 height 0
click at [213, 197] on span "Captura de pantalla [DATE] 152215.png" at bounding box center [207, 196] width 62 height 4
click at [394, 221] on div "Ejercicio 5, formulario de inicio Tecnologías de la Información y la Comunicaci…" at bounding box center [271, 128] width 543 height 257
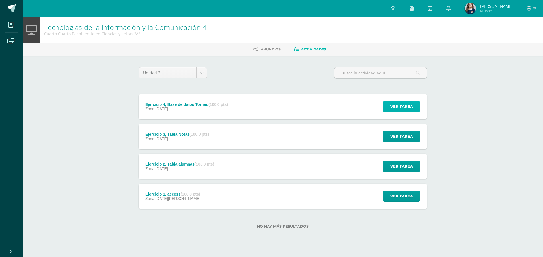
click at [404, 109] on span "Ver tarea" at bounding box center [401, 106] width 23 height 10
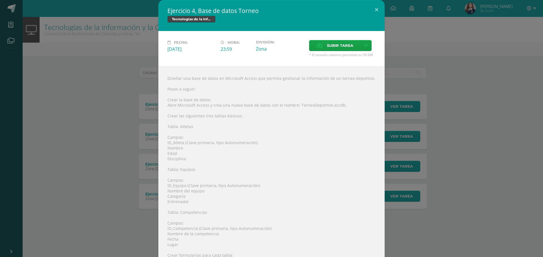
click at [469, 91] on div "Ejercicio 4, Base de datos Torneo Tecnologías de la Información y la Comunicaci…" at bounding box center [271, 201] width 538 height 402
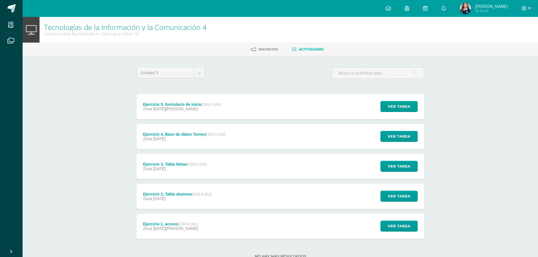
click at [212, 108] on div "Zona [DATE][PERSON_NAME]" at bounding box center [182, 109] width 78 height 5
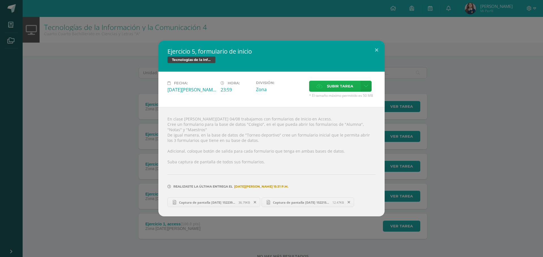
click at [335, 85] on span "Subir tarea" at bounding box center [340, 86] width 26 height 10
click at [0, 0] on input "Subir tarea" at bounding box center [0, 0] width 0 height 0
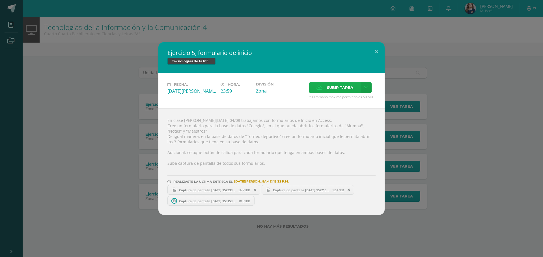
click at [344, 89] on span "Subir tarea" at bounding box center [340, 88] width 26 height 10
click at [0, 0] on input "Subir tarea" at bounding box center [0, 0] width 0 height 0
click at [327, 85] on span "Subir tarea" at bounding box center [340, 88] width 26 height 10
click at [0, 0] on input "Subir tarea" at bounding box center [0, 0] width 0 height 0
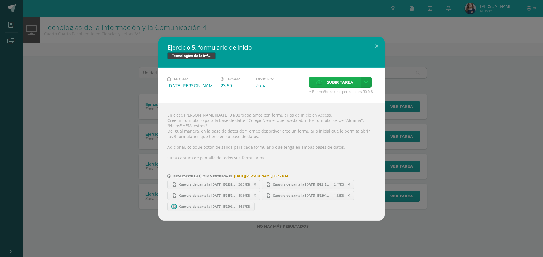
click at [339, 83] on span "Subir tarea" at bounding box center [340, 82] width 26 height 10
click at [0, 0] on input "Subir tarea" at bounding box center [0, 0] width 0 height 0
click at [373, 39] on button at bounding box center [376, 46] width 16 height 19
